Goal: Find specific page/section: Find specific page/section

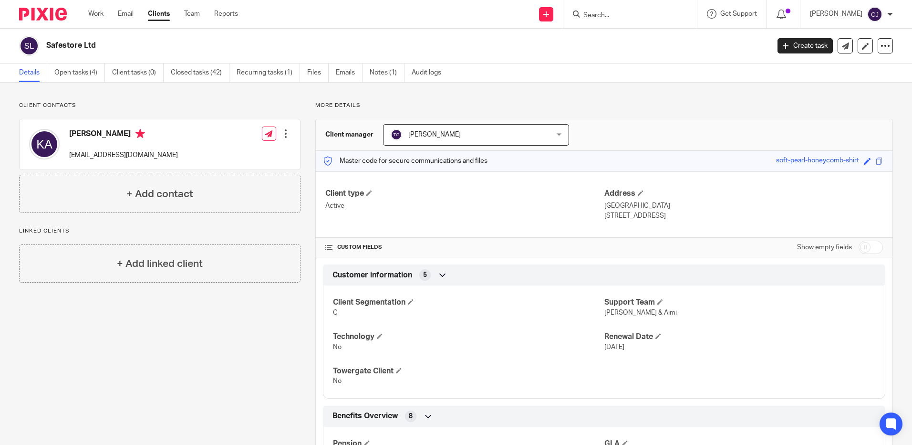
click at [142, 365] on div "Client contacts [PERSON_NAME] [EMAIL_ADDRESS][DOMAIN_NAME] Edit contact Create …" at bounding box center [152, 398] width 296 height 592
click at [603, 20] on form at bounding box center [633, 14] width 102 height 12
click at [623, 12] on input "Search" at bounding box center [625, 15] width 86 height 9
click at [601, 13] on input "Search" at bounding box center [625, 15] width 86 height 9
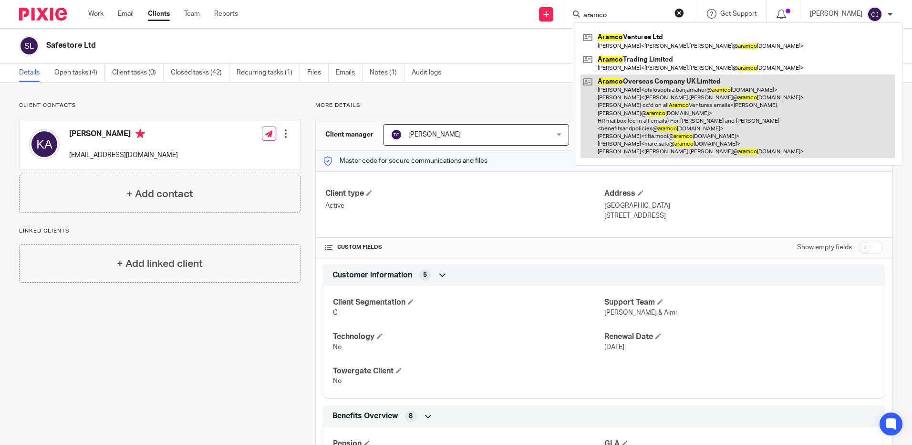
type input "aramco"
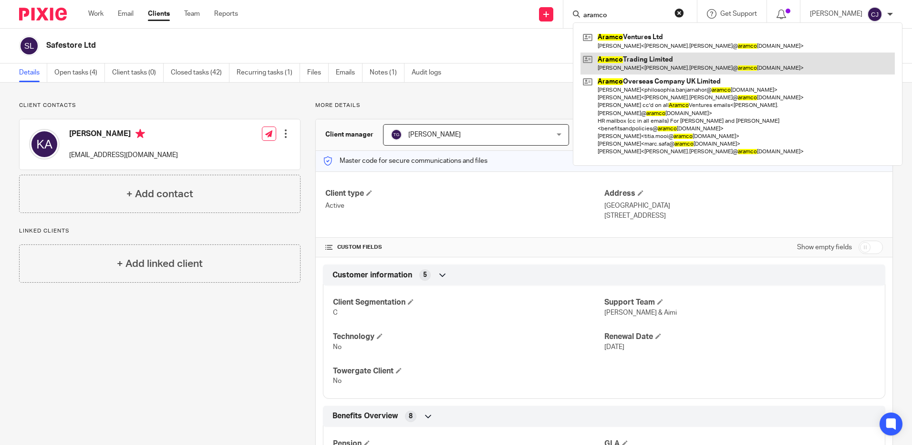
click at [618, 64] on link at bounding box center [737, 63] width 314 height 22
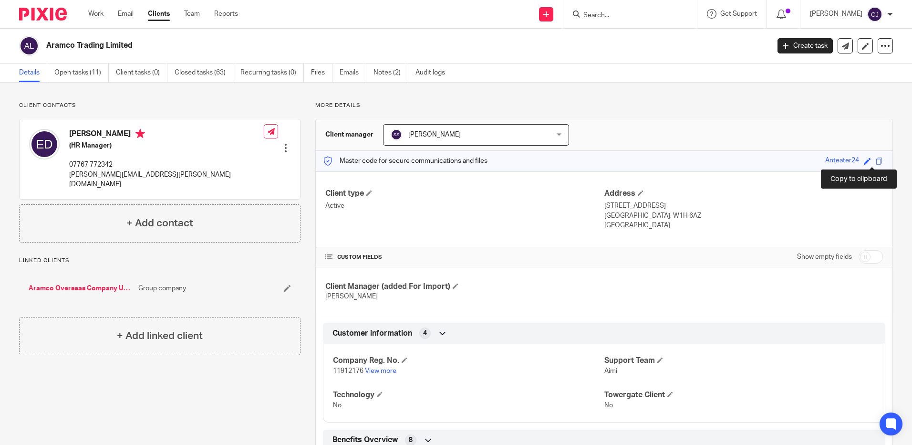
click at [876, 164] on span at bounding box center [879, 160] width 7 height 7
